Goal: Information Seeking & Learning: Understand process/instructions

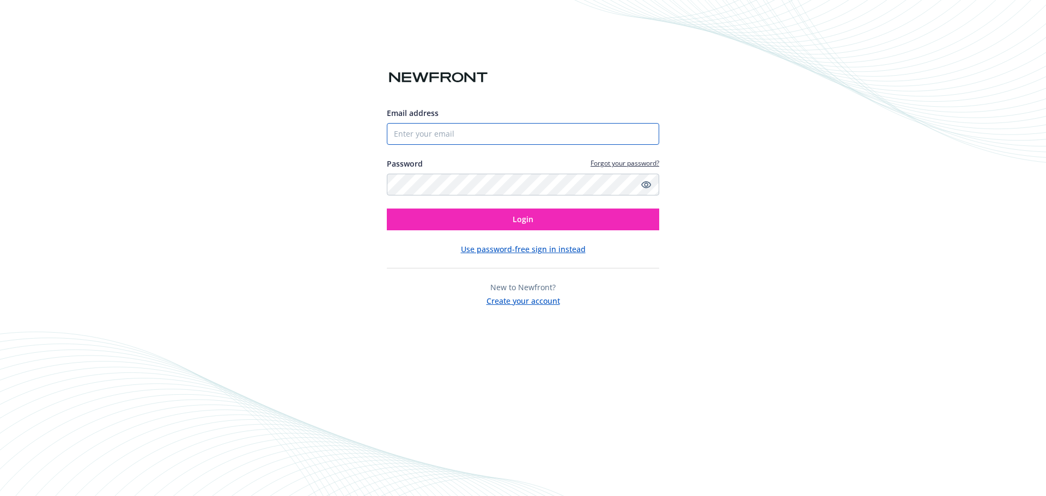
click at [421, 141] on input "Email address" at bounding box center [523, 134] width 272 height 22
type input "gaby.wright@newfront.com"
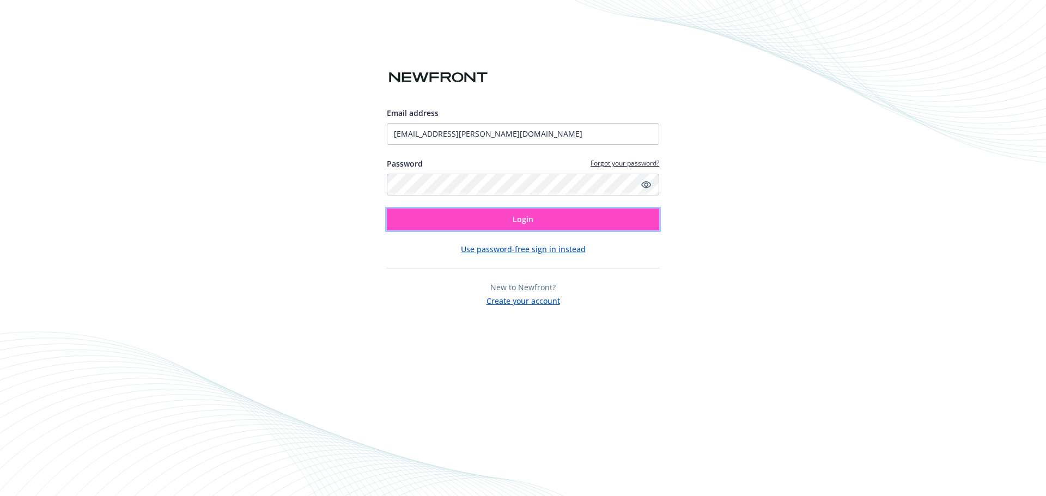
click at [505, 219] on button "Login" at bounding box center [523, 220] width 272 height 22
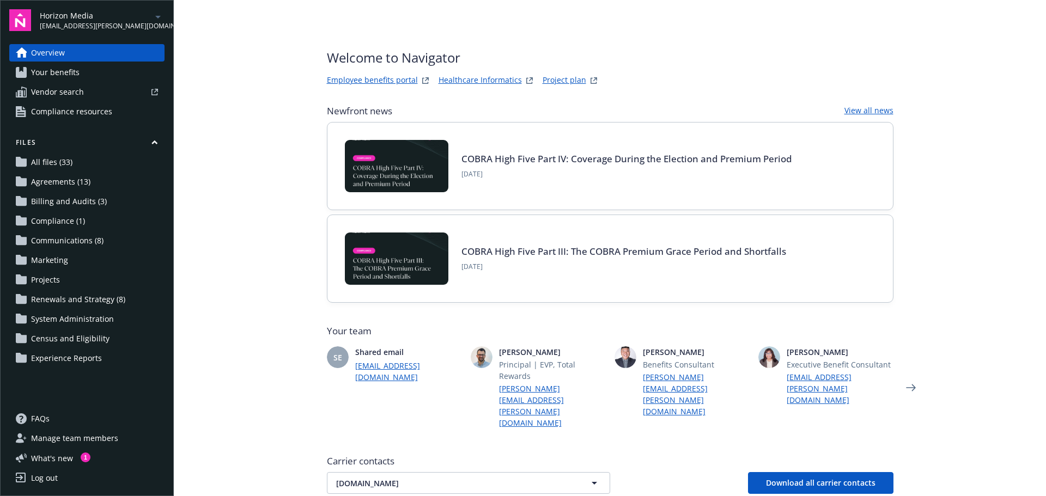
click at [389, 81] on link "Employee benefits portal" at bounding box center [372, 80] width 91 height 13
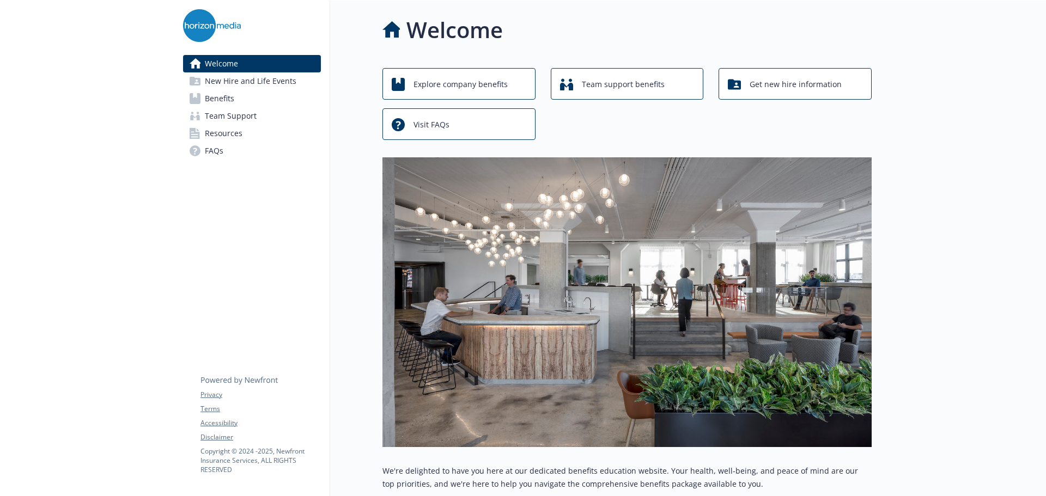
click at [228, 99] on span "Benefits" at bounding box center [219, 98] width 29 height 17
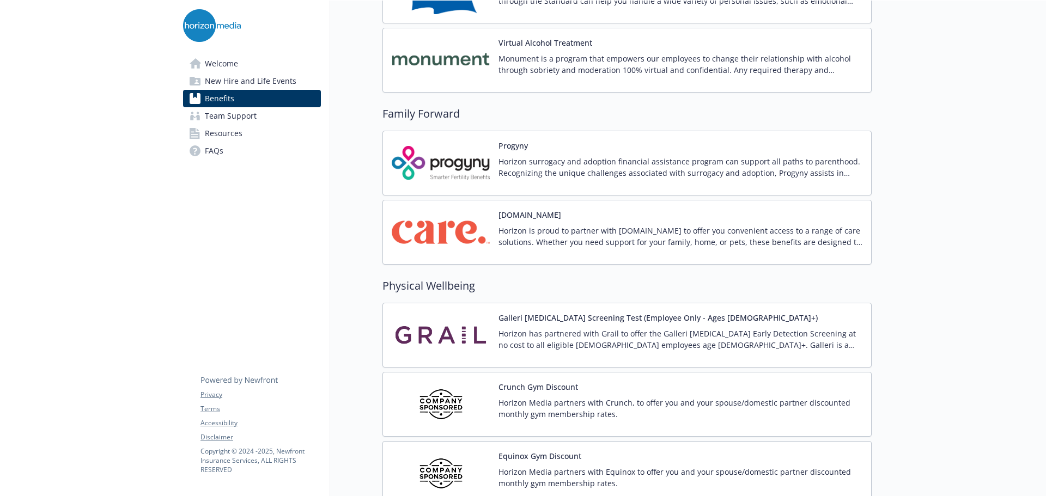
scroll to position [2203, 0]
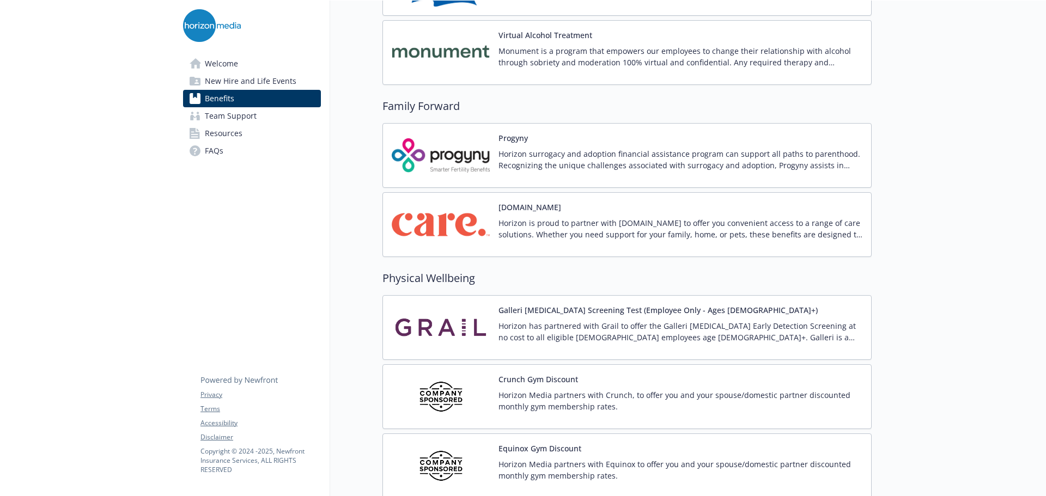
click at [483, 226] on img at bounding box center [441, 225] width 98 height 46
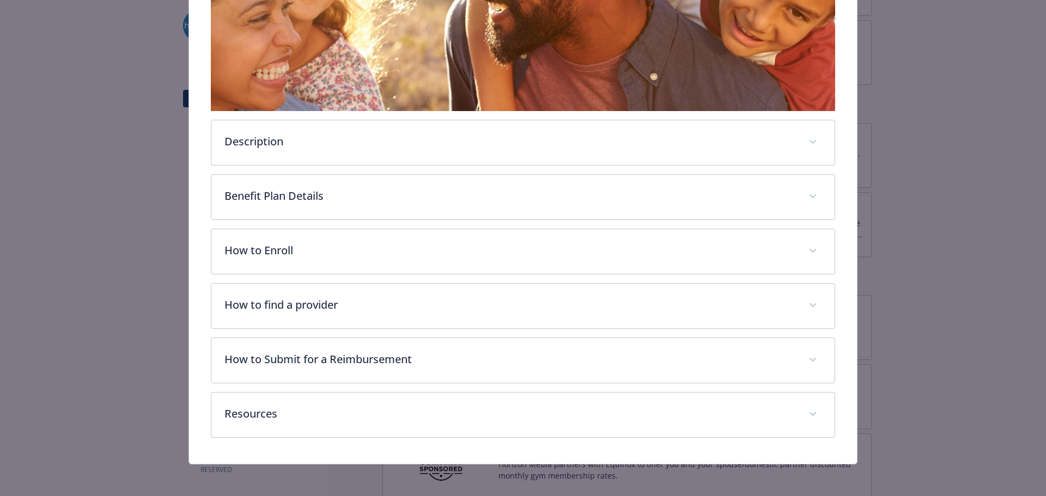
scroll to position [277, 0]
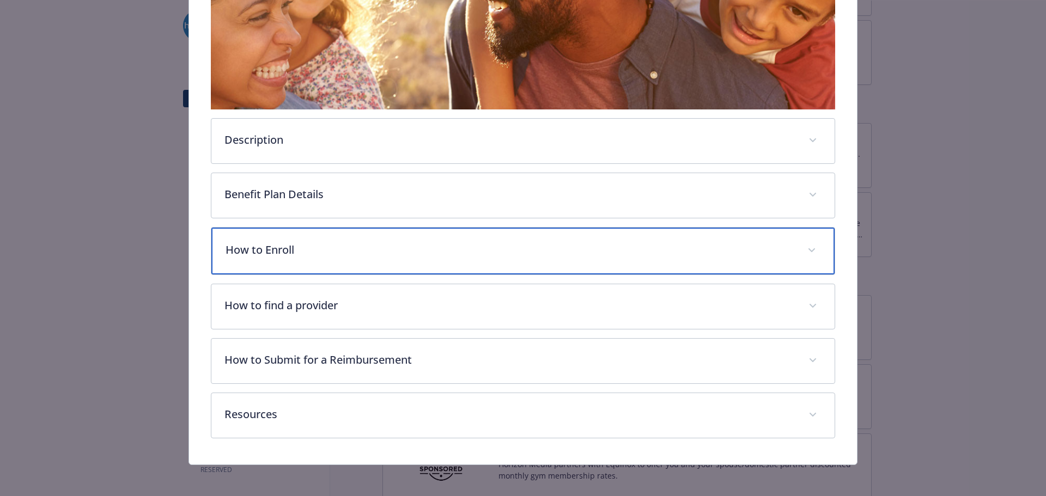
click at [267, 243] on p "How to Enroll" at bounding box center [509, 250] width 569 height 16
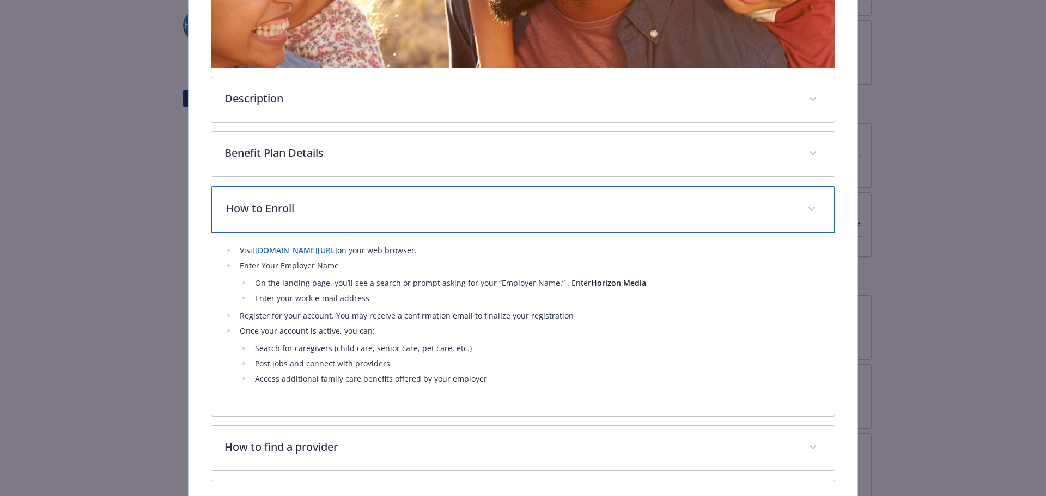
scroll to position [462, 0]
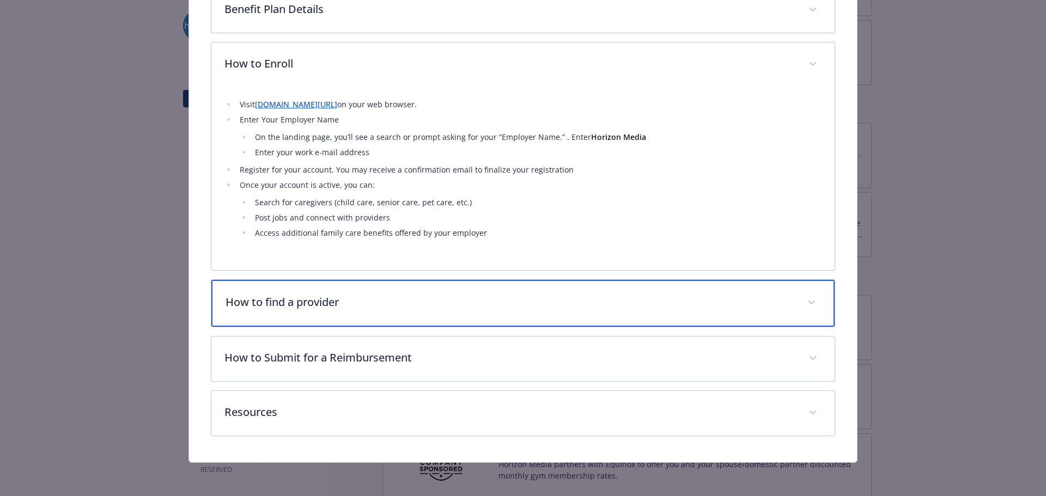
click at [300, 302] on p "How to find a provider" at bounding box center [509, 302] width 569 height 16
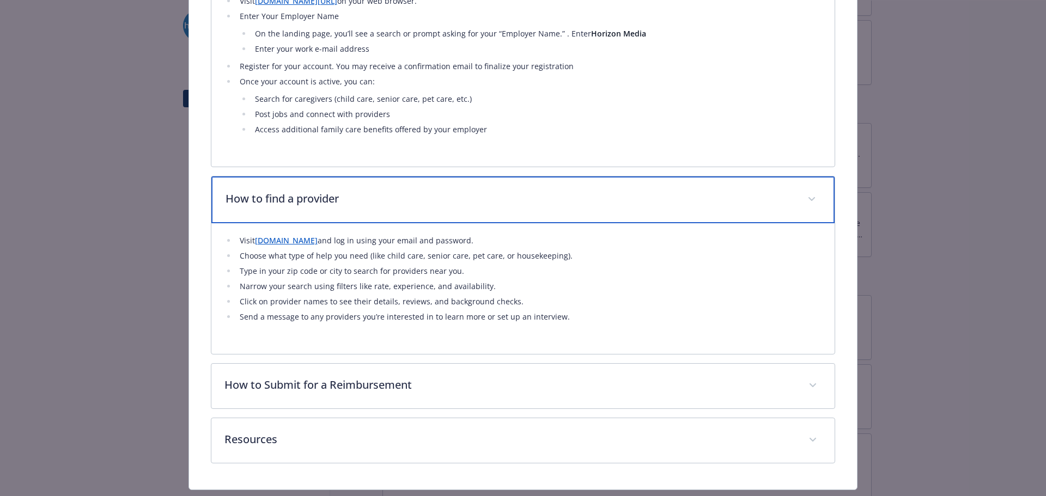
scroll to position [592, 0]
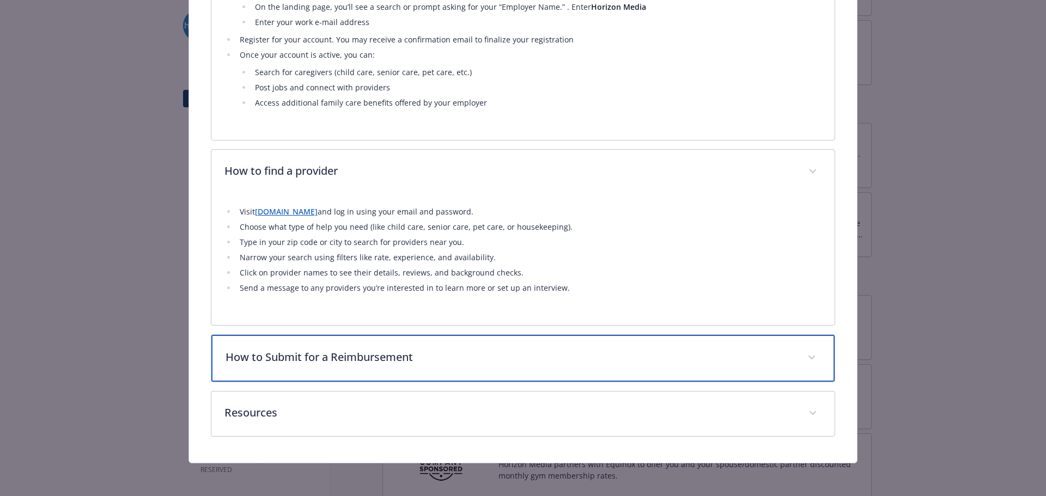
click at [312, 347] on div "How to Submit for a Reimbursement" at bounding box center [523, 358] width 624 height 47
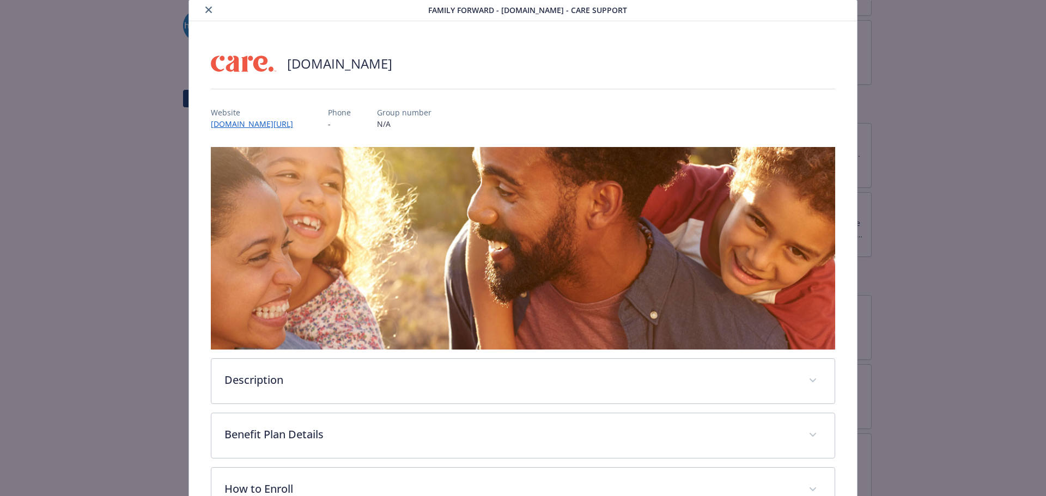
scroll to position [28, 0]
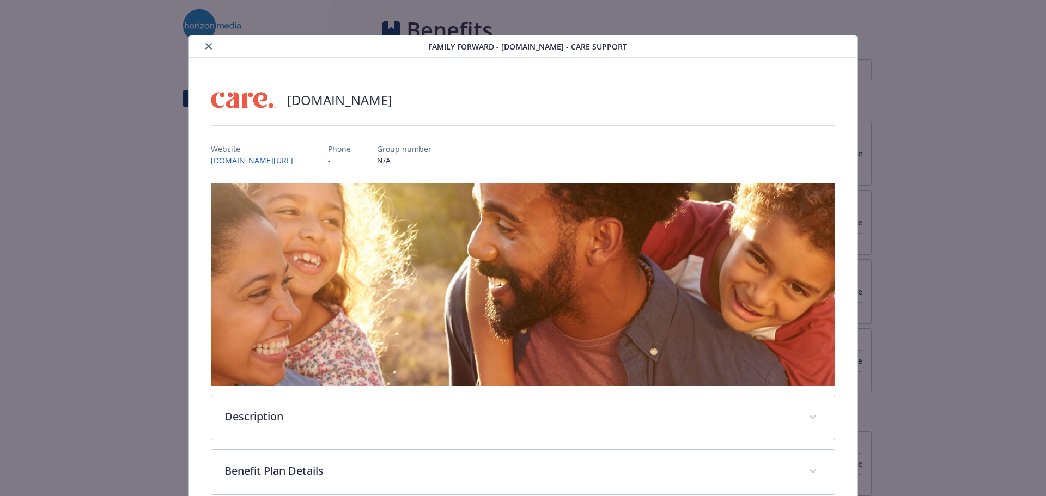
scroll to position [28, 0]
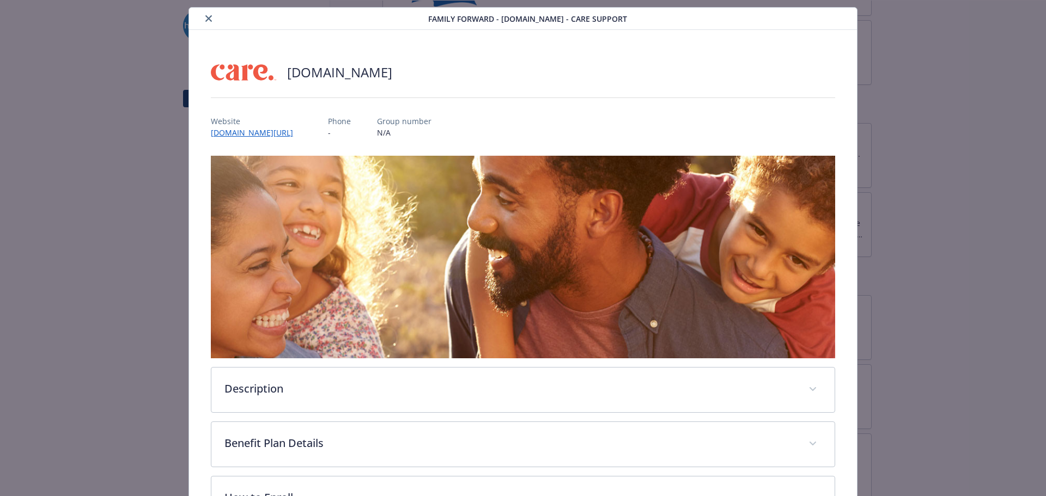
drag, startPoint x: 1035, startPoint y: 151, endPoint x: 1045, endPoint y: 196, distance: 45.2
click at [1045, 196] on div "Family Forward - [DOMAIN_NAME] - Care Support [DOMAIN_NAME] Website [DOMAIN_NAM…" at bounding box center [523, 248] width 1046 height 496
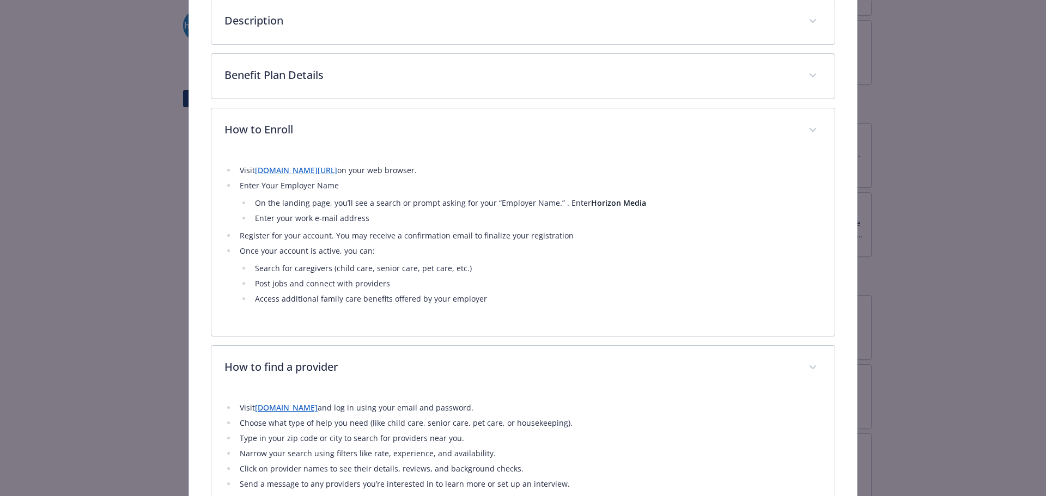
scroll to position [434, 0]
